Goal: Find specific page/section

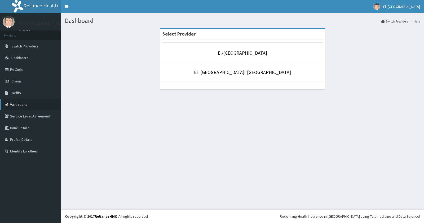
click at [20, 105] on link "Validations" at bounding box center [30, 105] width 61 height 12
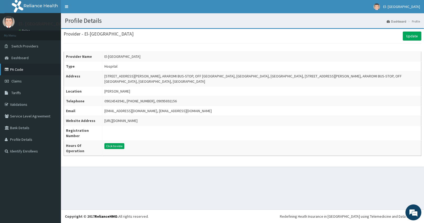
click at [17, 70] on link "PA Code" at bounding box center [30, 70] width 61 height 12
